Goal: Task Accomplishment & Management: Manage account settings

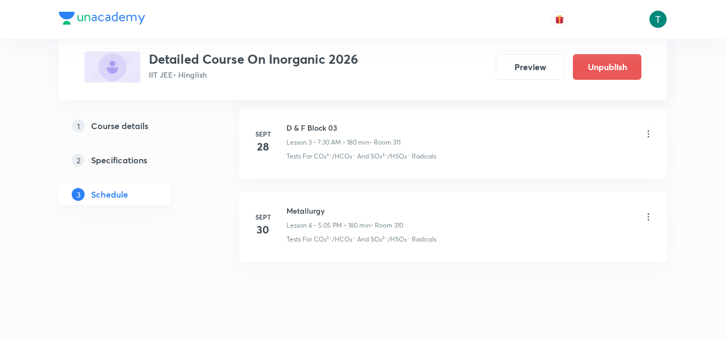
scroll to position [829, 0]
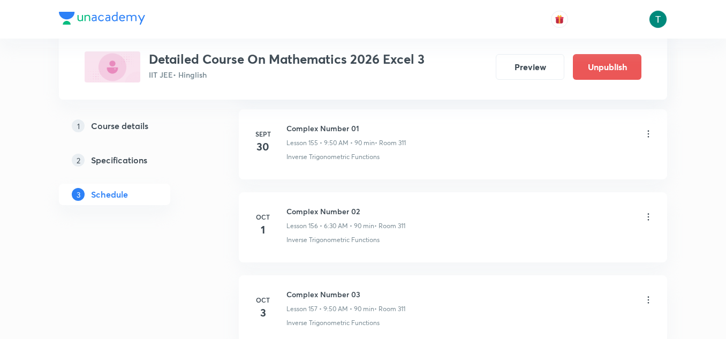
scroll to position [13441, 0]
click at [644, 216] on icon at bounding box center [648, 215] width 11 height 11
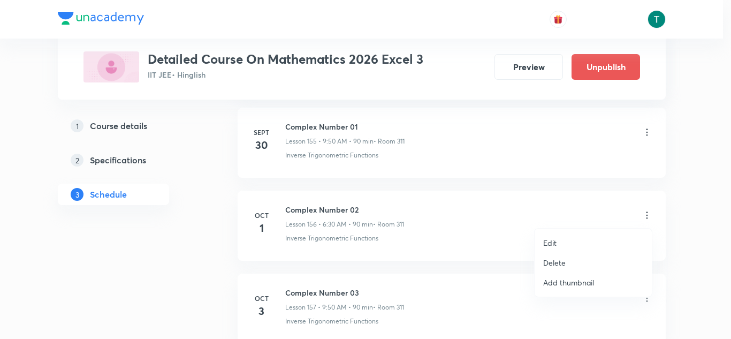
click at [566, 265] on li "Delete" at bounding box center [593, 263] width 117 height 20
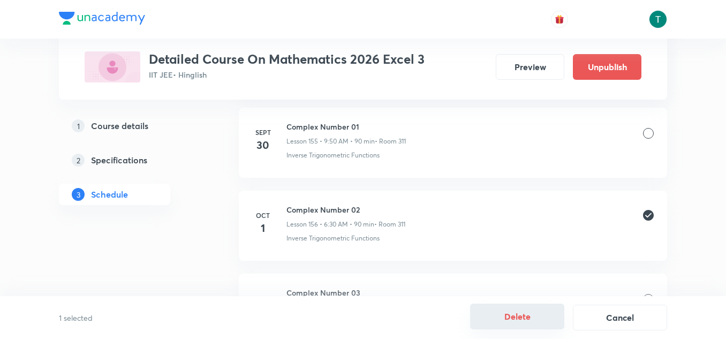
click at [514, 322] on button "Delete" at bounding box center [517, 317] width 94 height 26
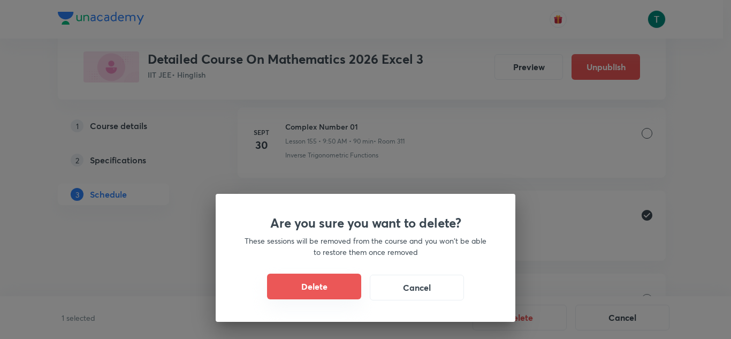
click at [283, 285] on button "Delete" at bounding box center [314, 287] width 94 height 26
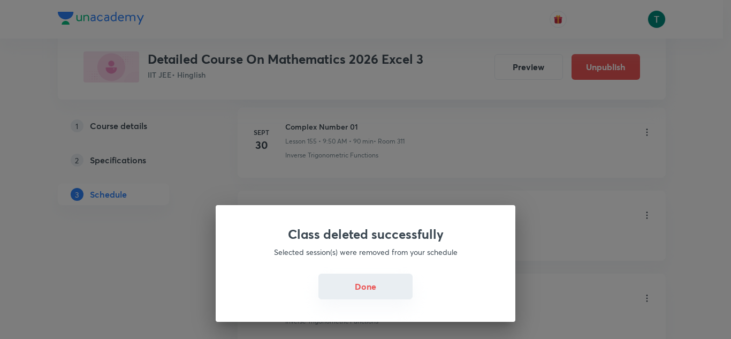
click at [374, 286] on button "Done" at bounding box center [366, 287] width 94 height 26
